Goal: Feedback & Contribution: Leave review/rating

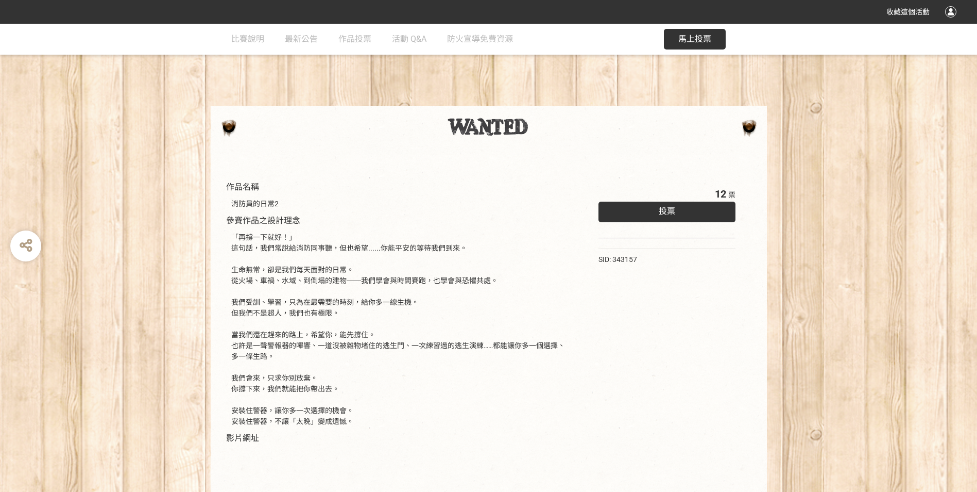
click at [671, 207] on span "投票" at bounding box center [667, 211] width 16 height 10
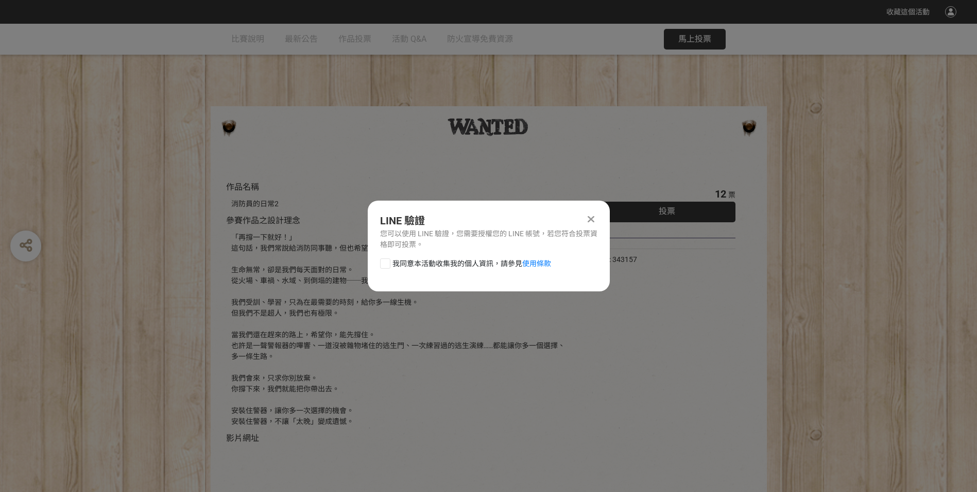
click at [385, 264] on div at bounding box center [385, 263] width 10 height 10
checkbox input "true"
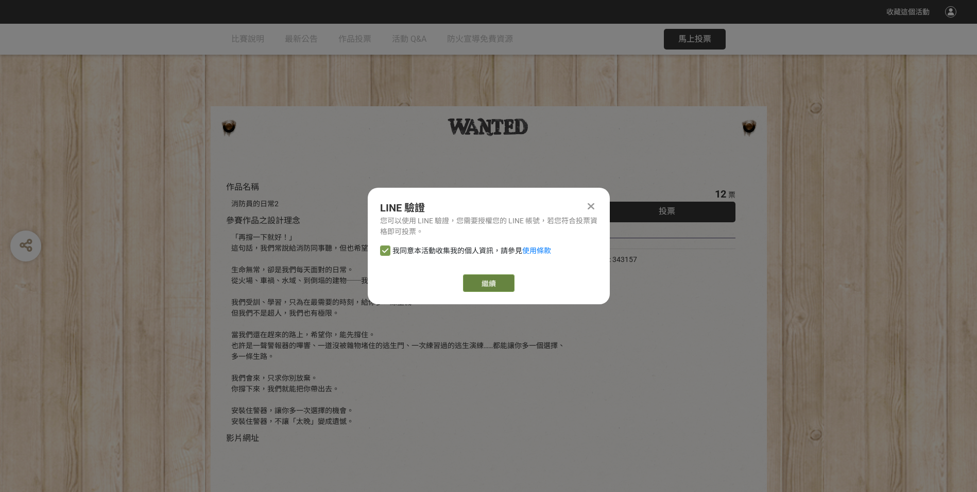
click at [483, 281] on link "繼續" at bounding box center [489, 283] width 52 height 18
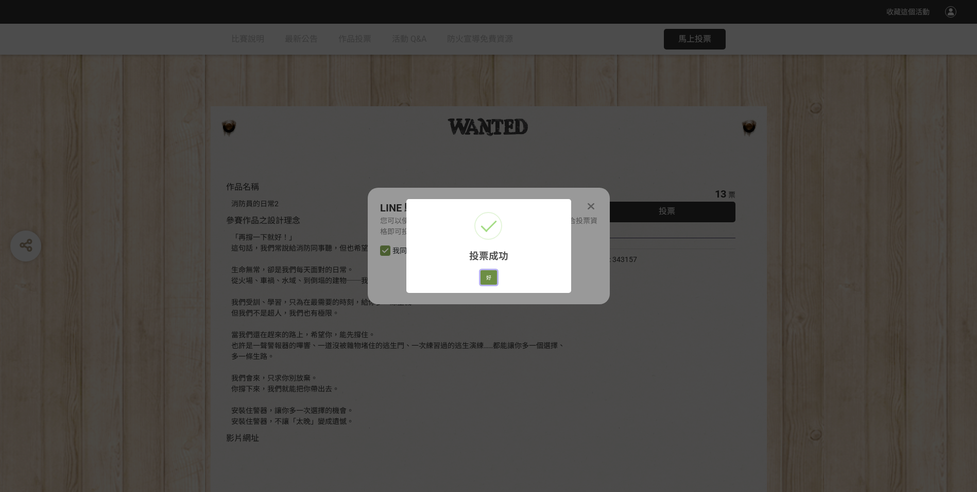
click at [491, 277] on button "好" at bounding box center [489, 277] width 16 height 14
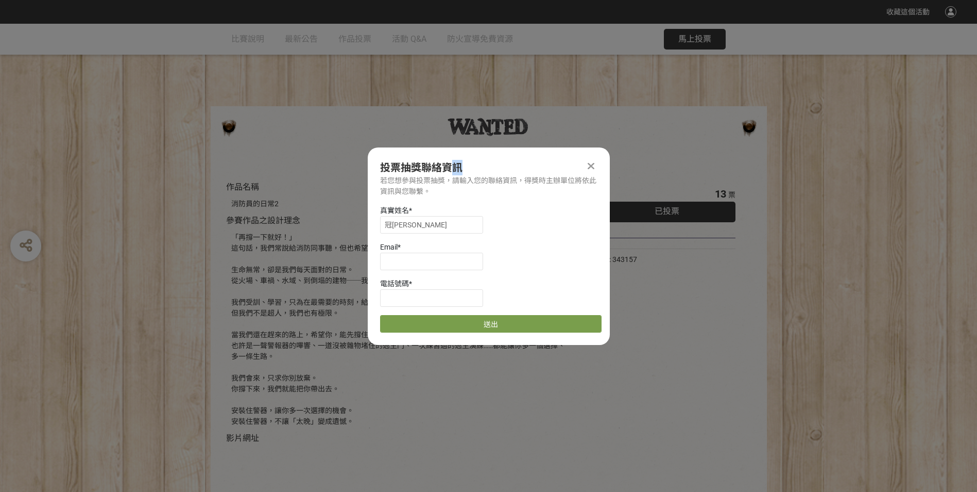
drag, startPoint x: 456, startPoint y: 157, endPoint x: 480, endPoint y: 166, distance: 25.6
click at [480, 166] on div "投票抽獎聯絡資訊 若您想參與投票抽獎，請輸入您的聯絡資訊，得獎時主辦單位將依此資訊與您聯繫。 真實姓名 * 冠茹 Email * 電話號碼 * 送出" at bounding box center [489, 245] width 242 height 197
click at [454, 256] on input at bounding box center [431, 261] width 103 height 18
type input "[EMAIL_ADDRESS][DOMAIN_NAME]"
type input "0989918152"
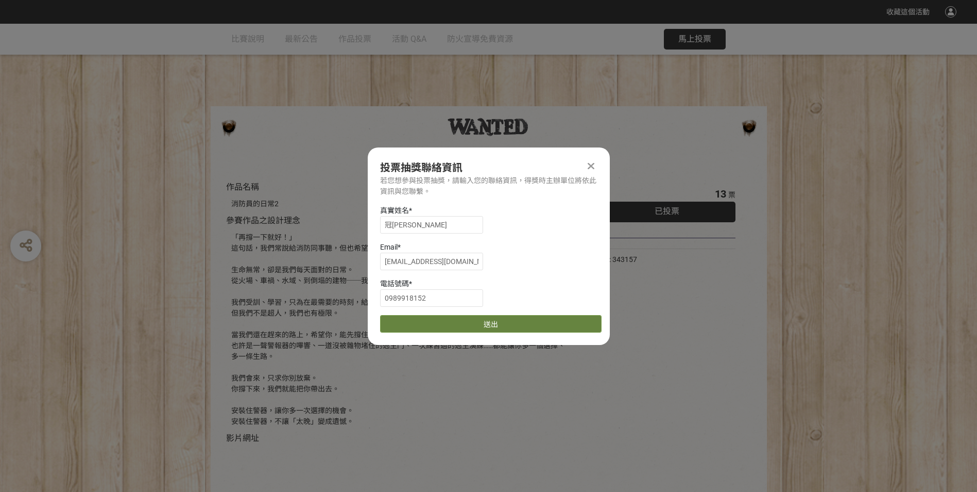
click at [484, 323] on button "送出" at bounding box center [491, 324] width 222 height 18
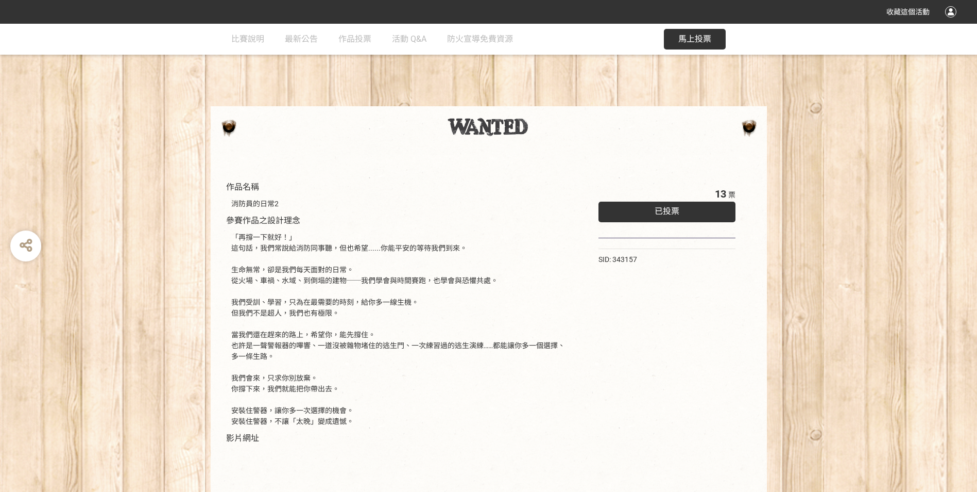
click at [309, 246] on div "「再撐一下就好！」 這句話，我們常說給消防同事聽，但也希望......你能平安的等待我們到來。 生命無常，卻是我們每天面對的日常。 從火場、車禍、水域、到倒塌…" at bounding box center [399, 329] width 336 height 195
click at [340, 264] on div "「再撐一下就好！」 這句話，我們常說給消防同事聽，但也希望......你能平安的等待我們到來。 生命無常，卻是我們每天面對的日常。 從火場、車禍、水域、到倒塌…" at bounding box center [399, 329] width 336 height 195
click at [363, 261] on div "「再撐一下就好！」 這句話，我們常說給消防同事聽，但也希望......你能平安的等待我們到來。 生命無常，卻是我們每天面對的日常。 從火場、車禍、水域、到倒塌…" at bounding box center [399, 329] width 336 height 195
drag, startPoint x: 719, startPoint y: 192, endPoint x: 734, endPoint y: 193, distance: 15.5
click at [734, 193] on div "16 票" at bounding box center [725, 193] width 21 height 15
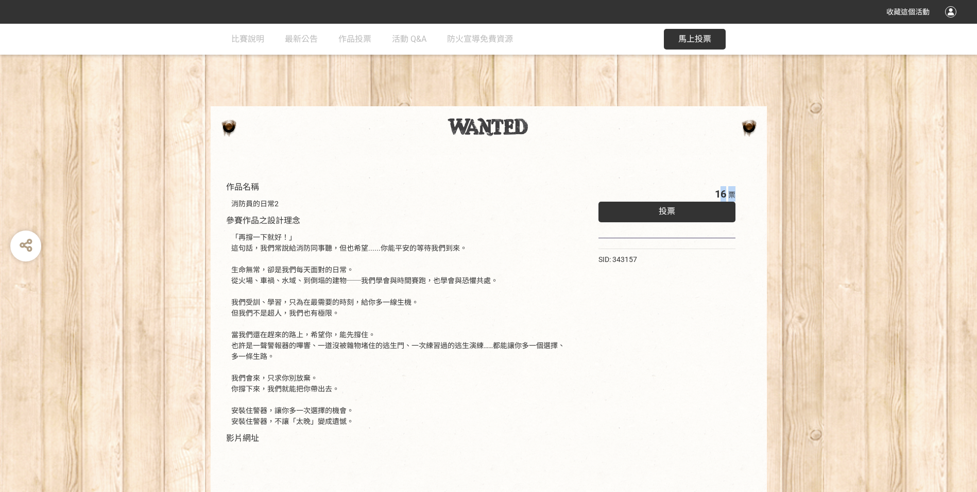
click at [735, 192] on span "票" at bounding box center [732, 195] width 7 height 8
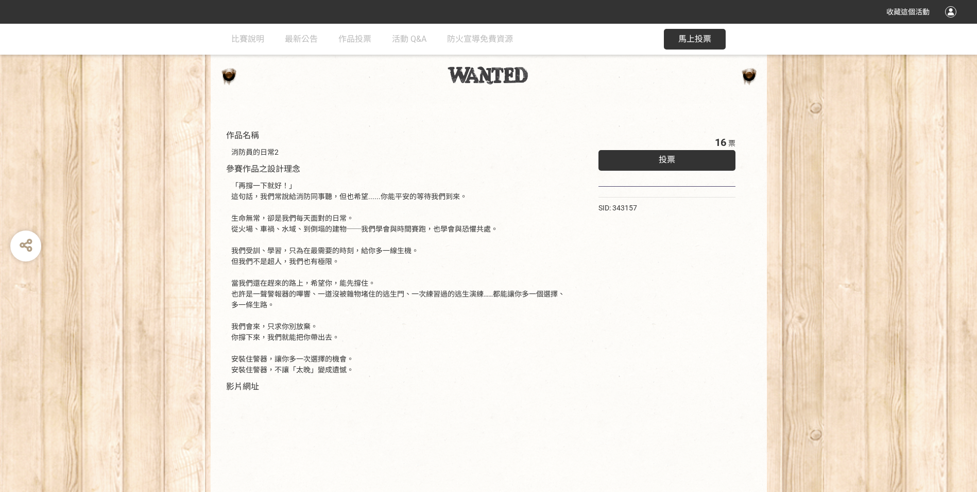
scroll to position [201, 0]
